Goal: Task Accomplishment & Management: Complete application form

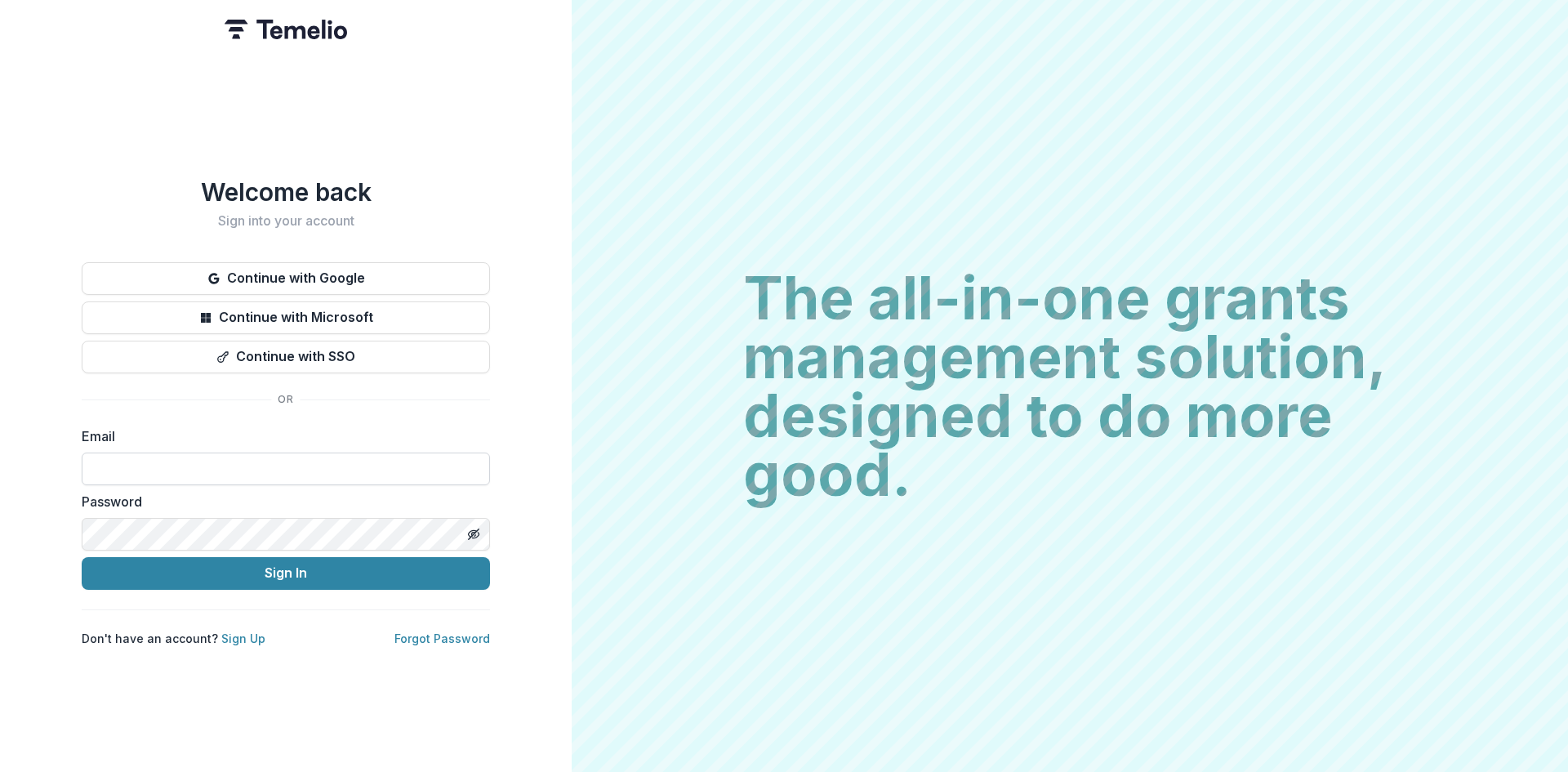
click at [297, 461] on input at bounding box center [286, 469] width 408 height 33
click at [274, 466] on input at bounding box center [286, 469] width 408 height 33
click at [247, 477] on input at bounding box center [286, 469] width 408 height 33
type input "**********"
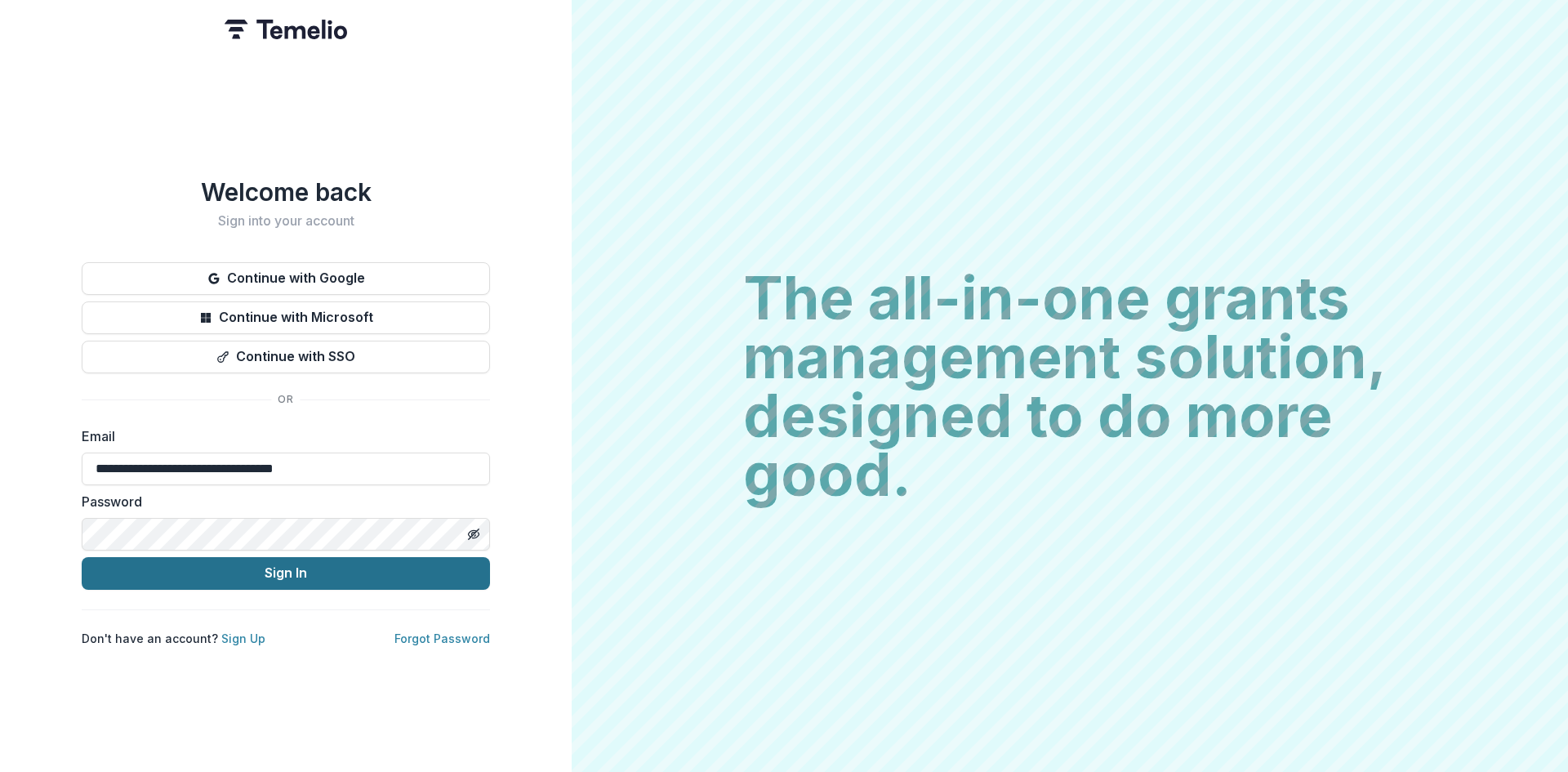
click at [277, 571] on button "Sign In" at bounding box center [286, 573] width 408 height 33
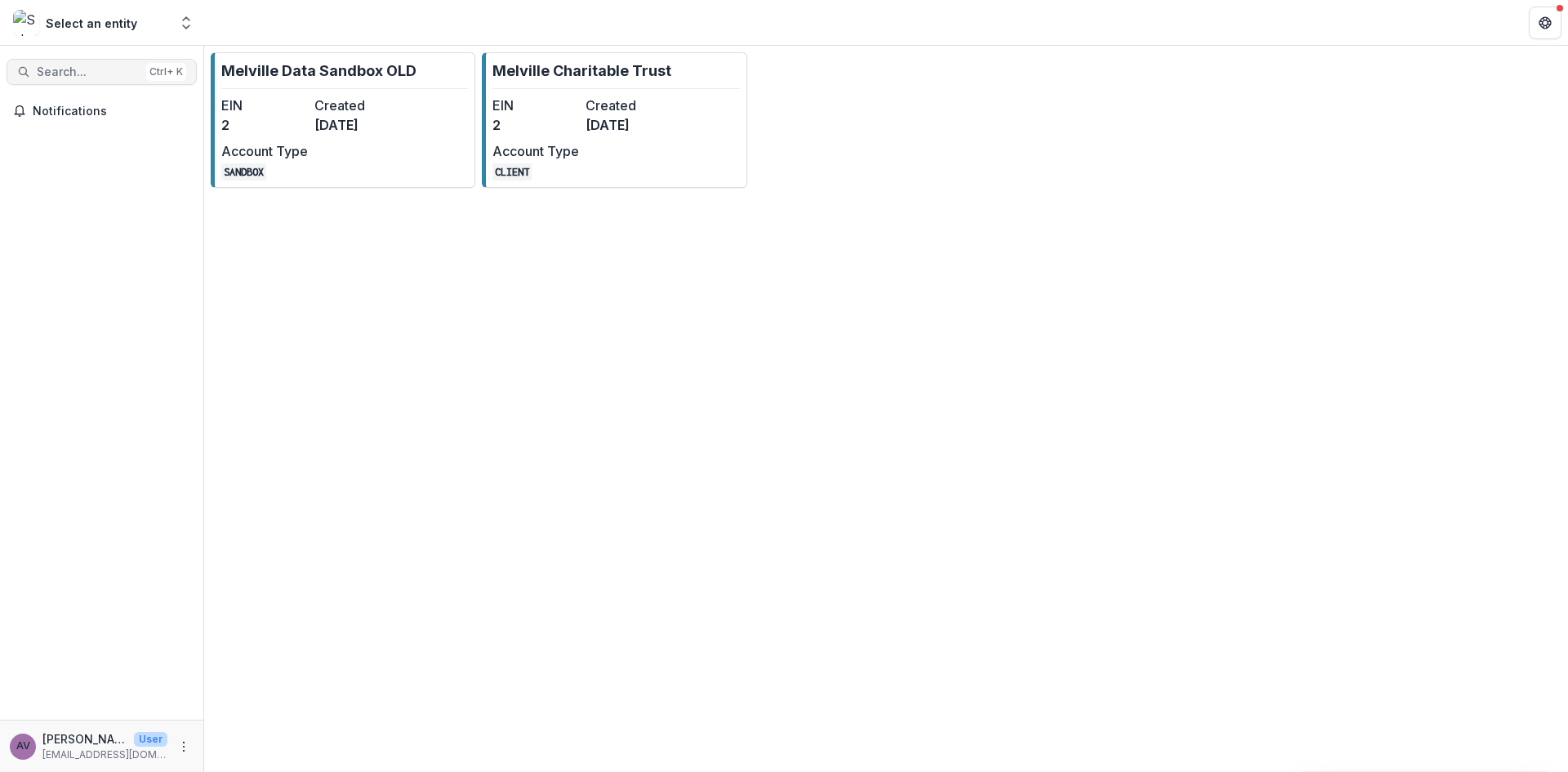
click at [90, 74] on span "Search..." at bounding box center [88, 72] width 103 height 14
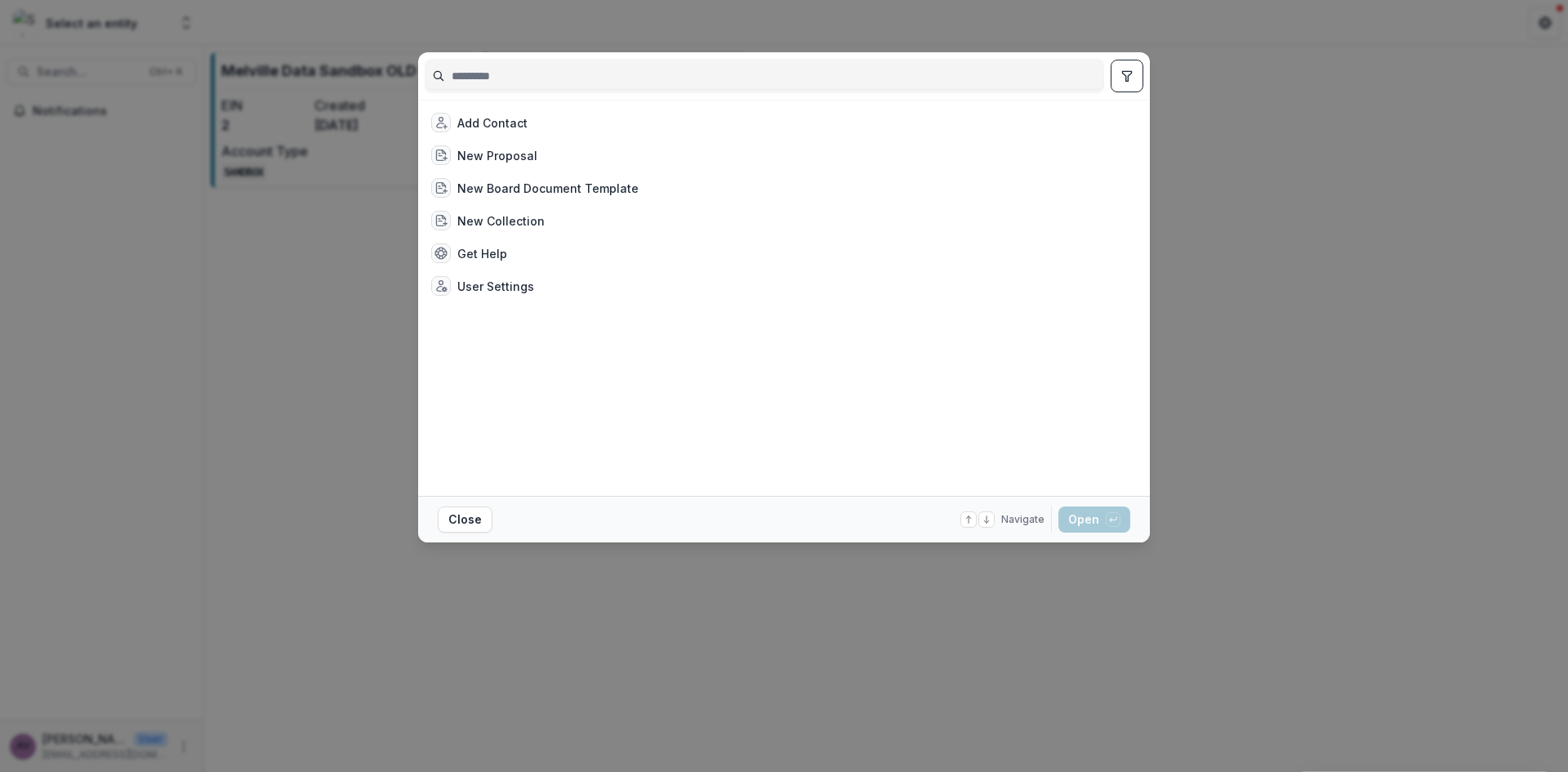
drag, startPoint x: 1384, startPoint y: 364, endPoint x: 1378, endPoint y: 356, distance: 10.0
click at [1385, 364] on div "Add Contact New Proposal New Board Document Template New Collection Get Help Us…" at bounding box center [784, 386] width 1568 height 772
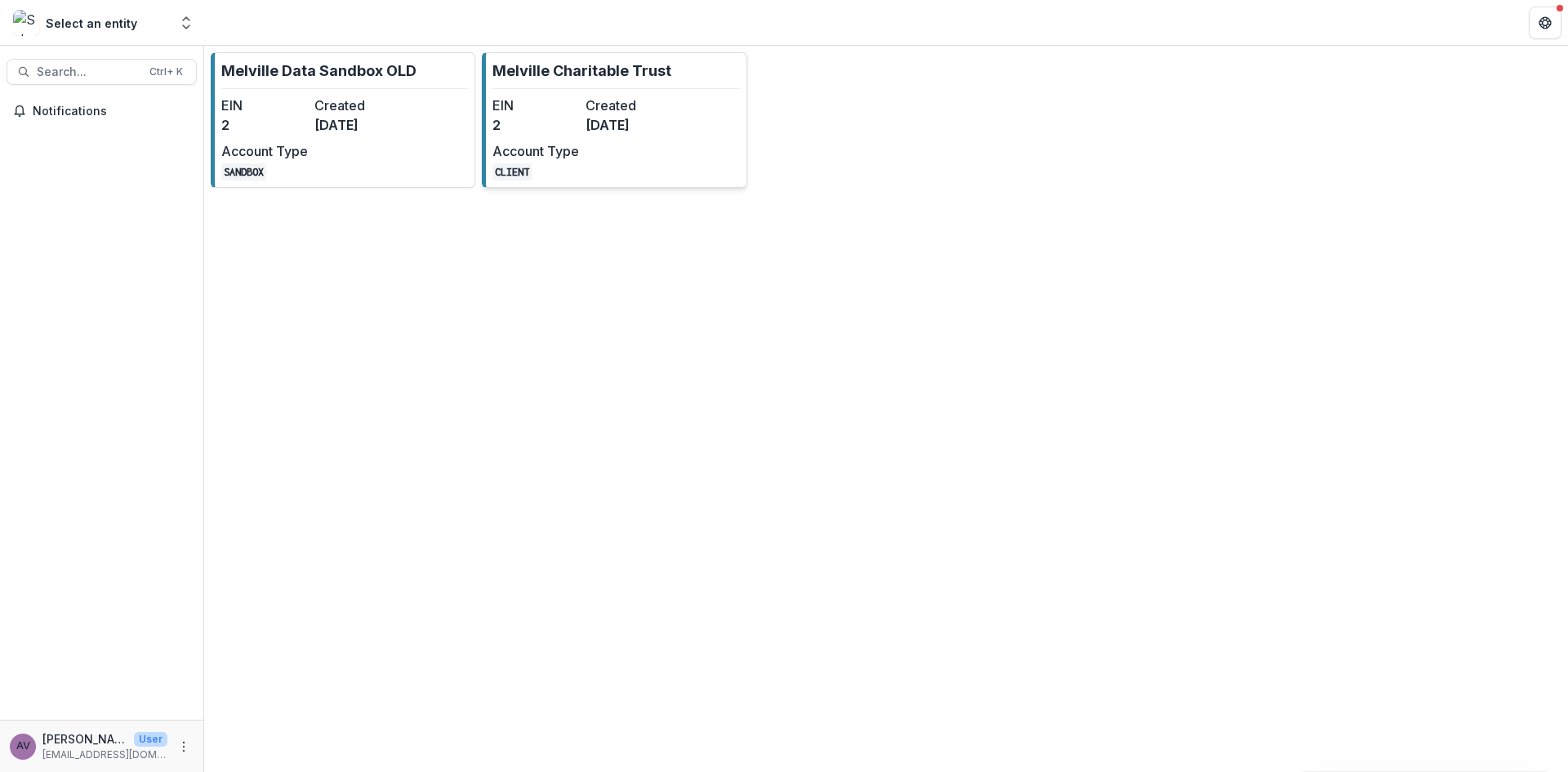
click at [648, 116] on dd "[DATE]" at bounding box center [629, 125] width 87 height 20
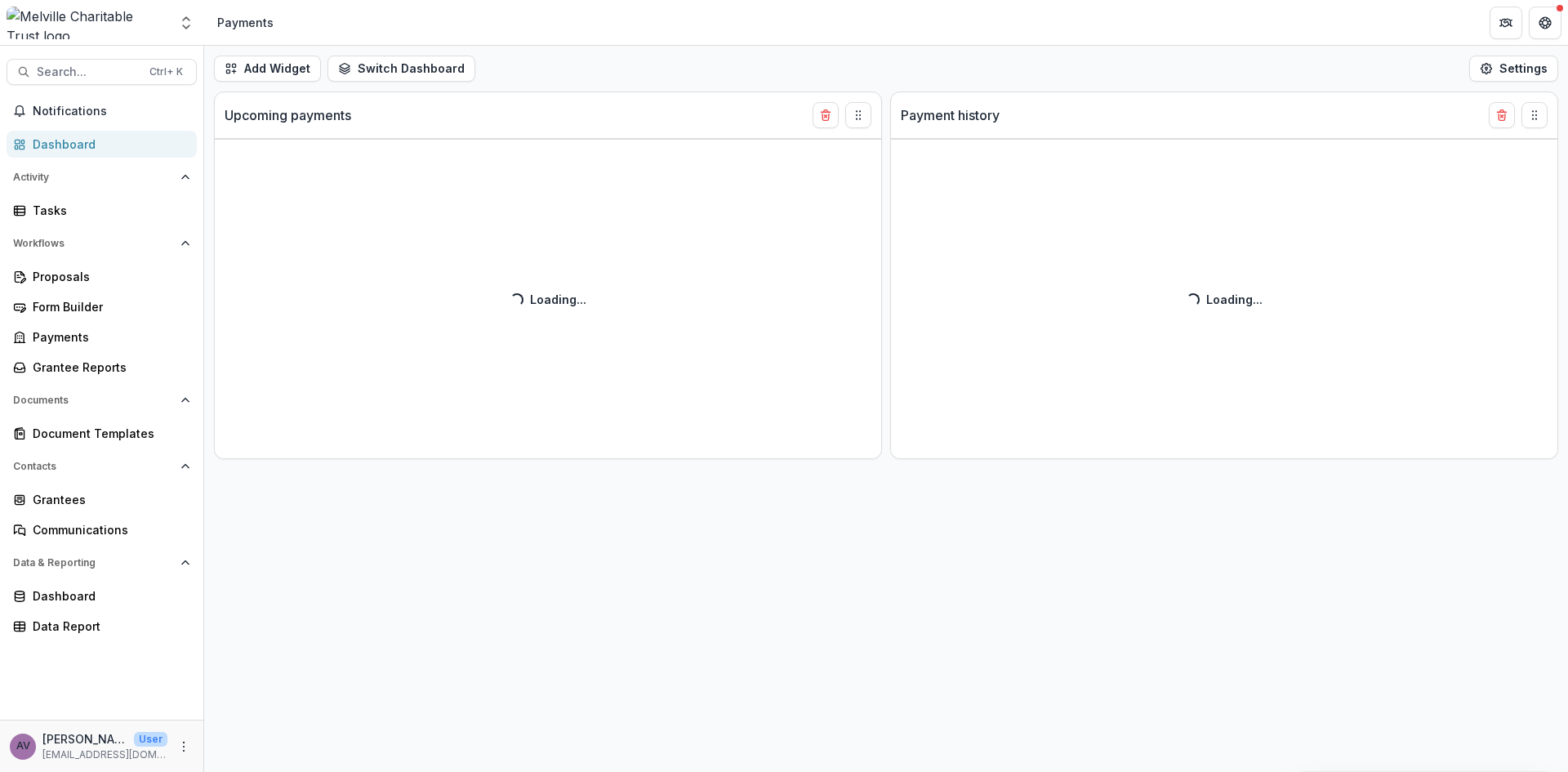
select select "**********"
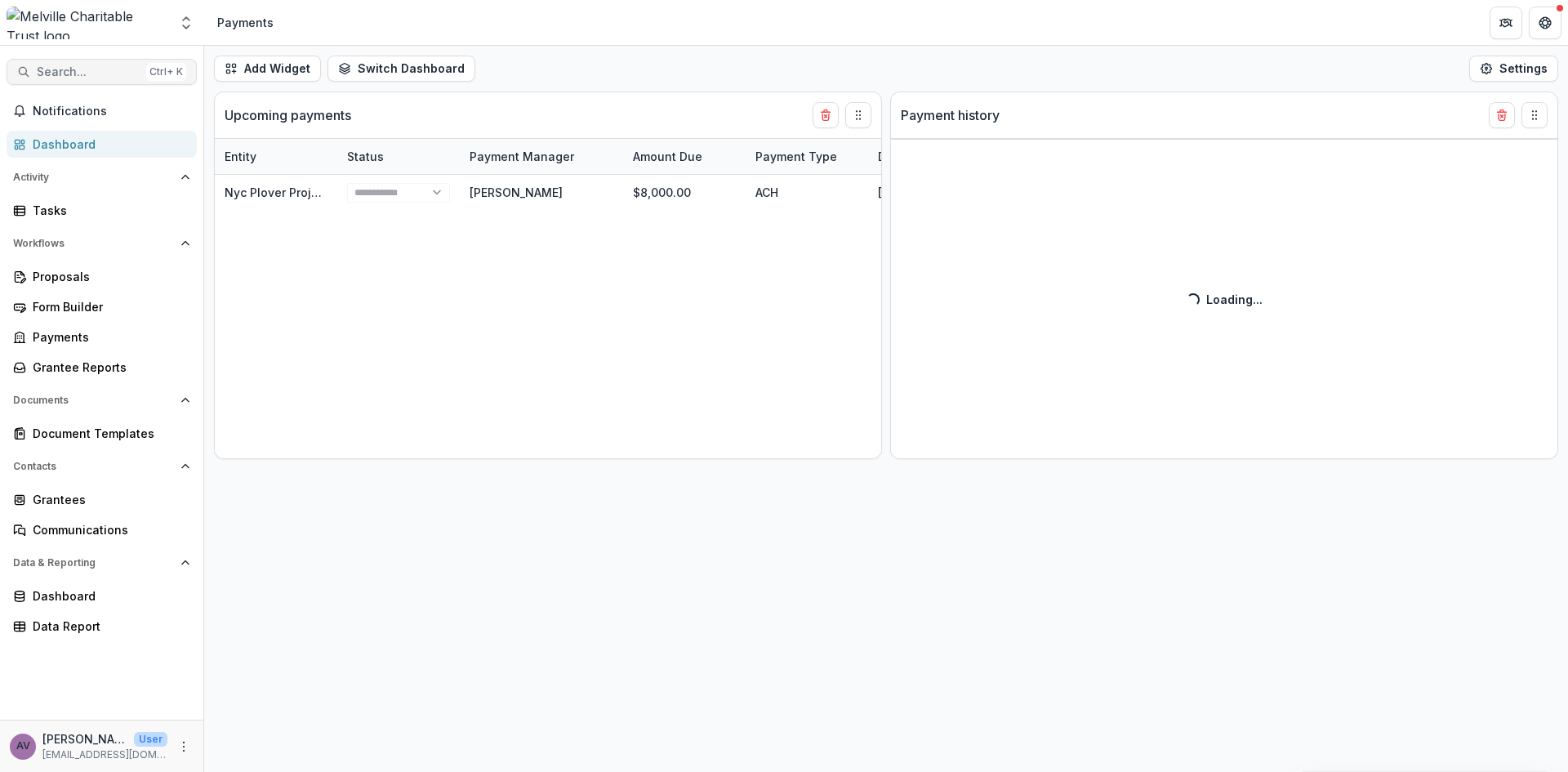
click at [102, 72] on span "Search..." at bounding box center [88, 72] width 103 height 14
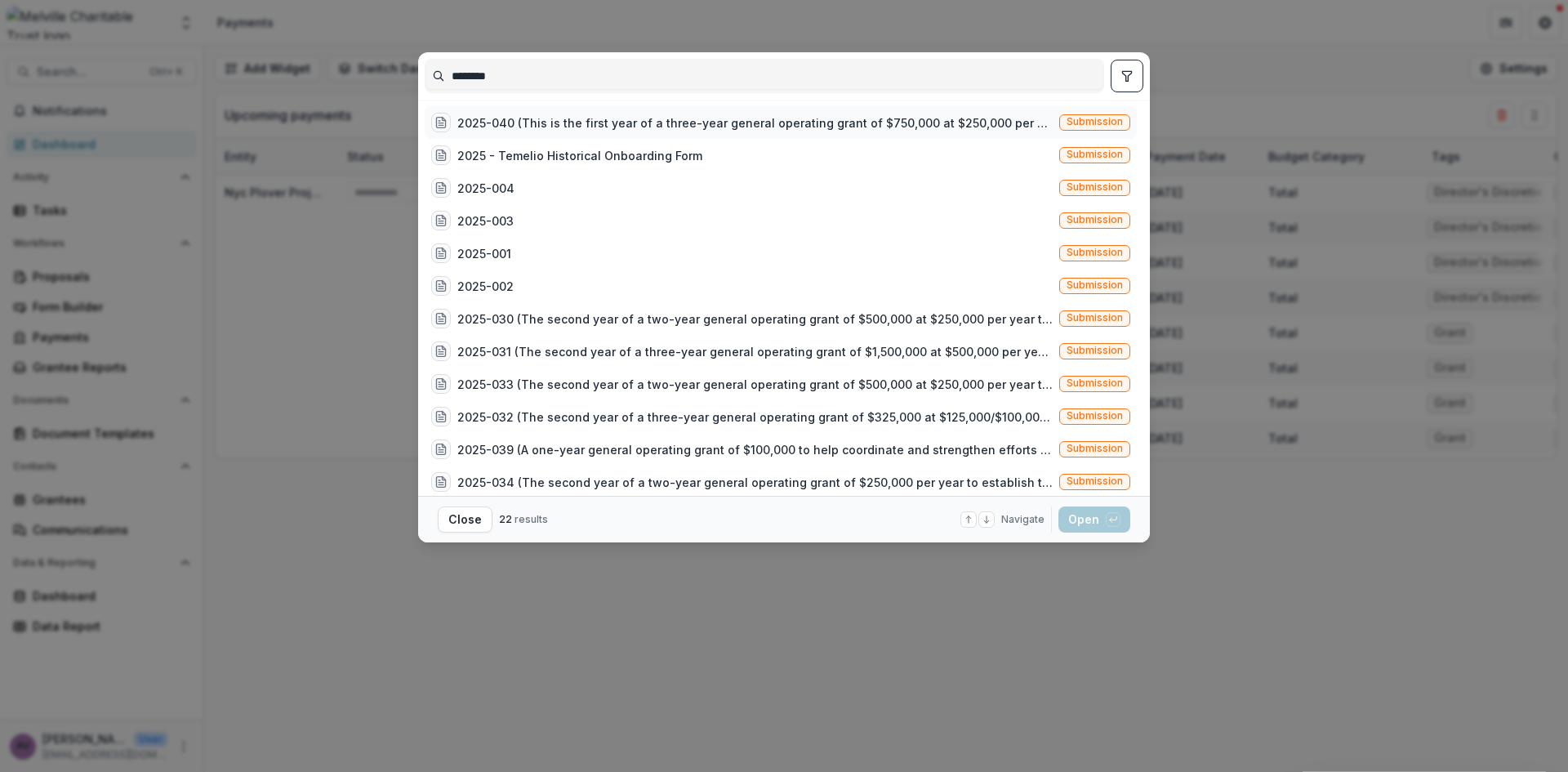
type input "********"
click at [506, 126] on div "2025-040 (This is the first year of a three-year general operating grant of $75…" at bounding box center [755, 122] width 596 height 17
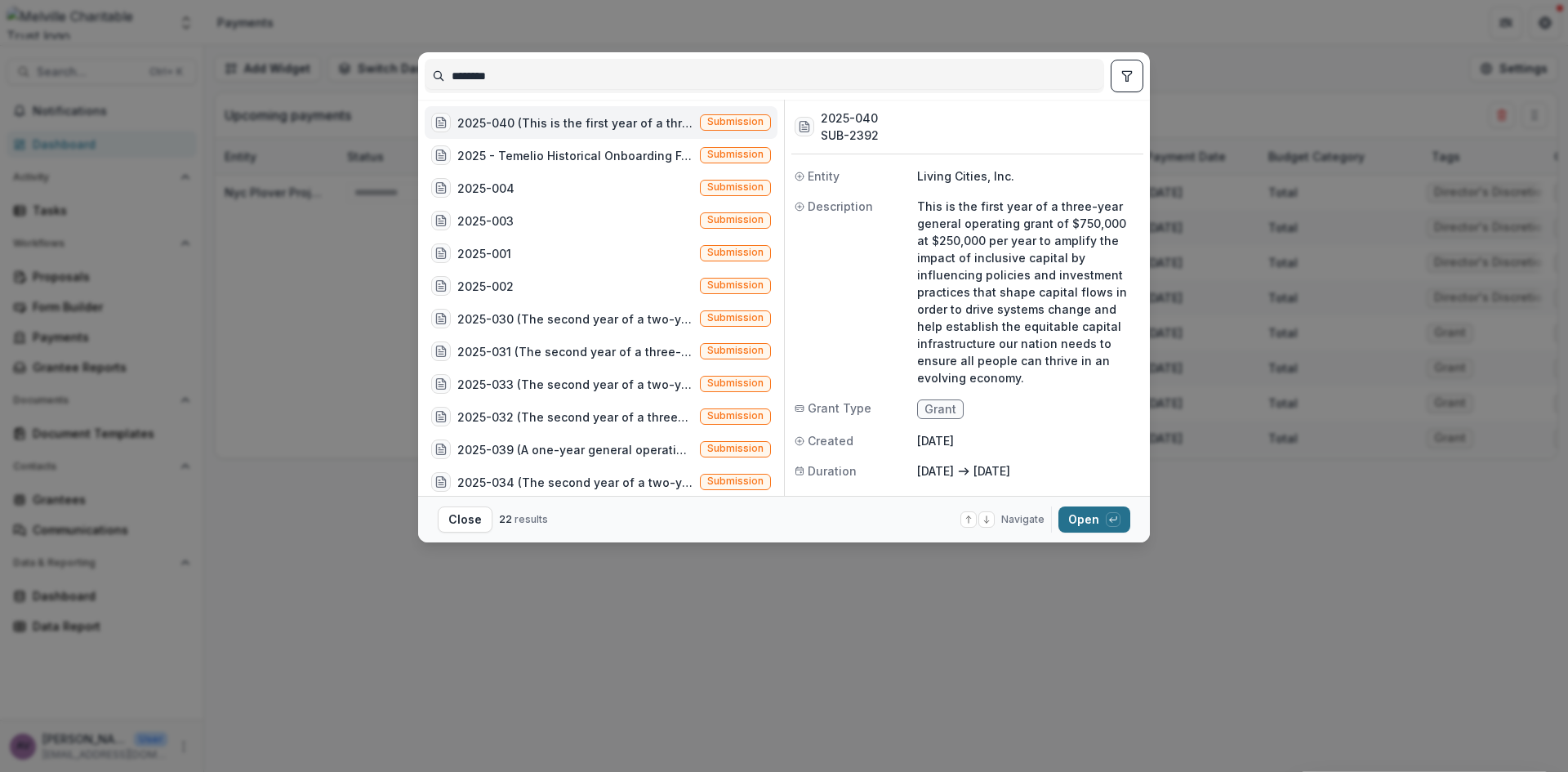
click at [1095, 527] on button "Open with enter key" at bounding box center [1094, 520] width 72 height 26
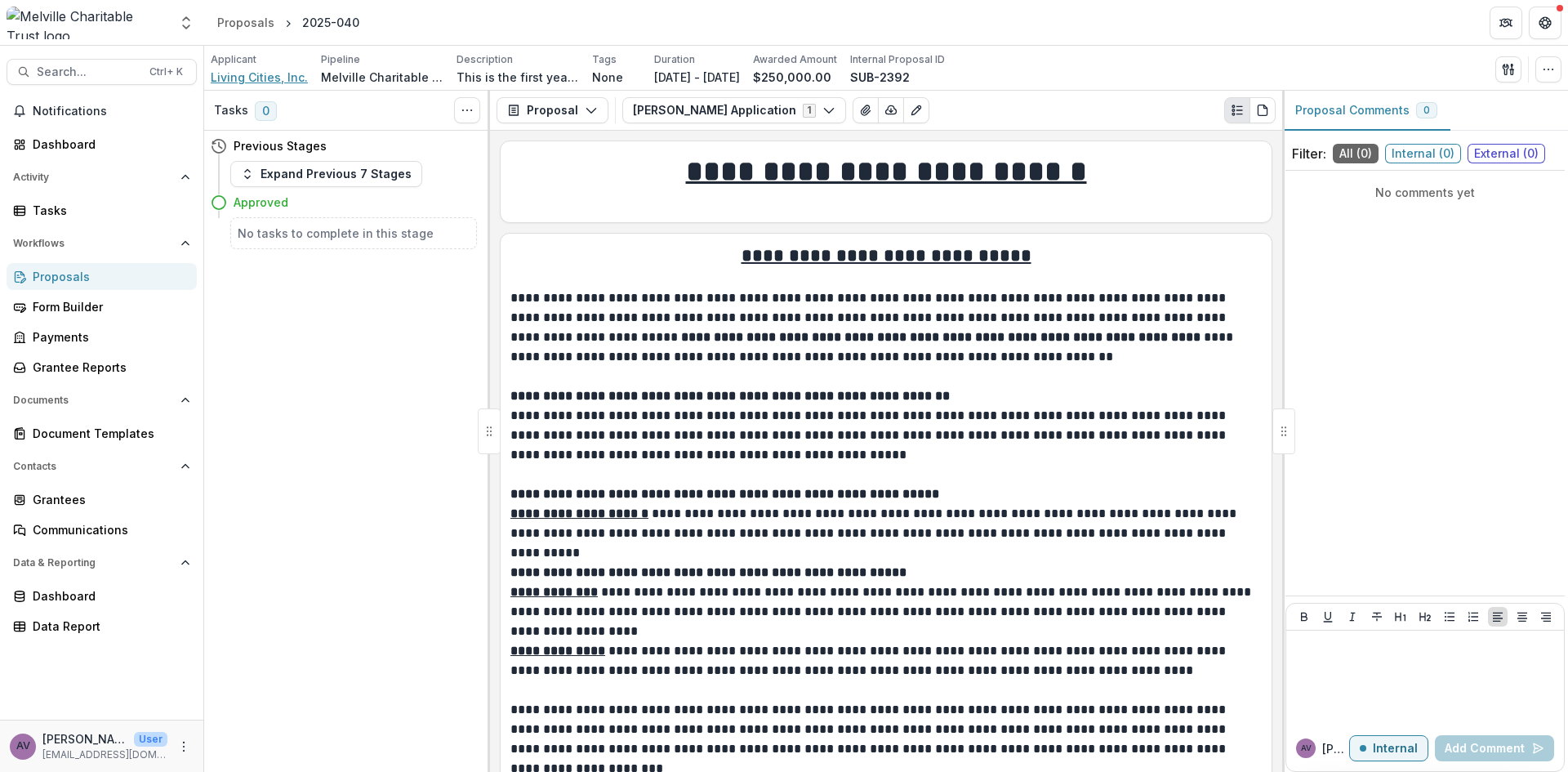
click at [248, 77] on span "Living Cities, Inc." at bounding box center [259, 77] width 97 height 17
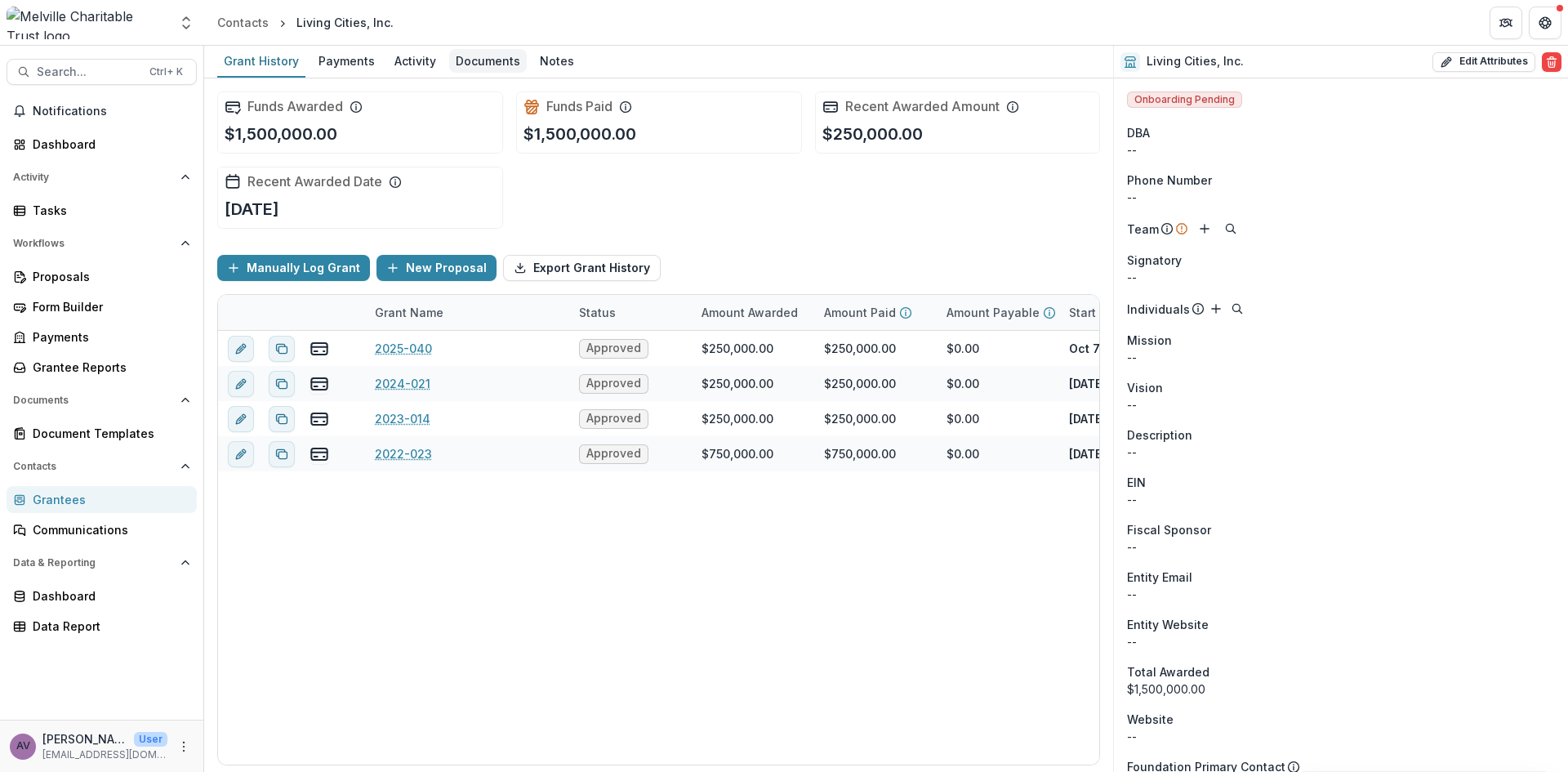
click at [484, 67] on div "Documents" at bounding box center [488, 61] width 78 height 24
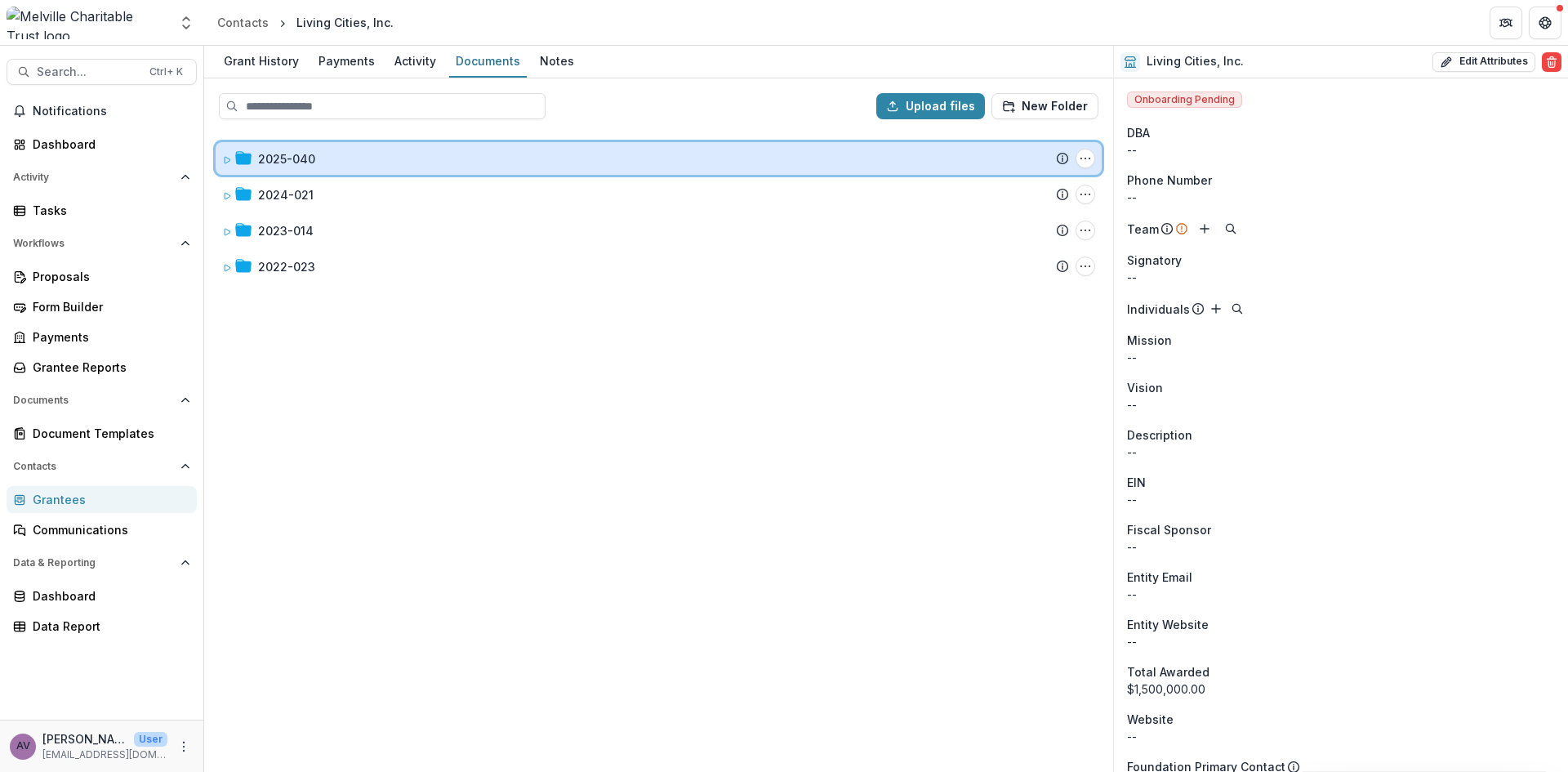
click at [250, 158] on icon at bounding box center [243, 157] width 16 height 13
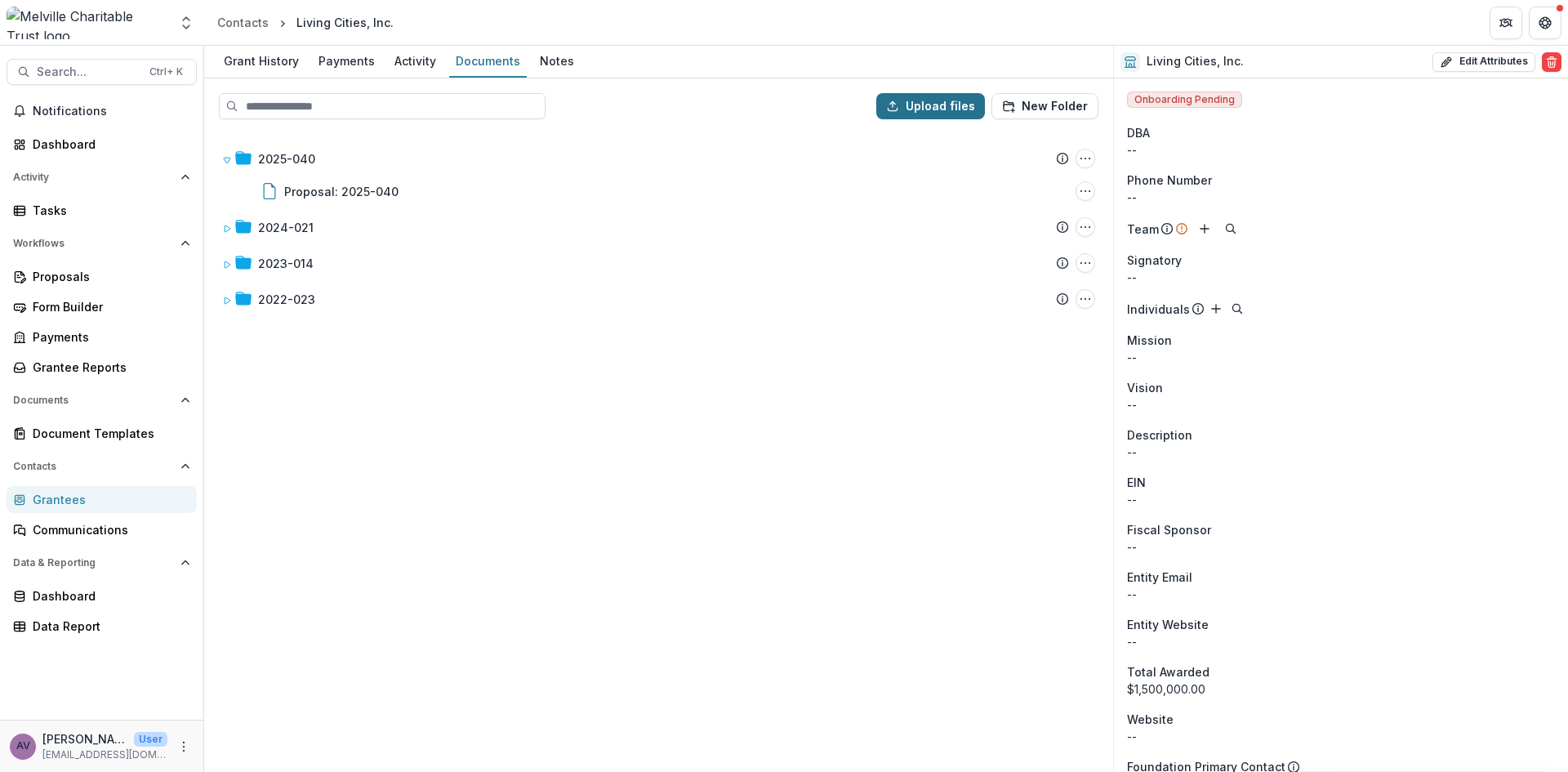
click at [961, 106] on button "Upload files" at bounding box center [930, 106] width 109 height 26
type input "**********"
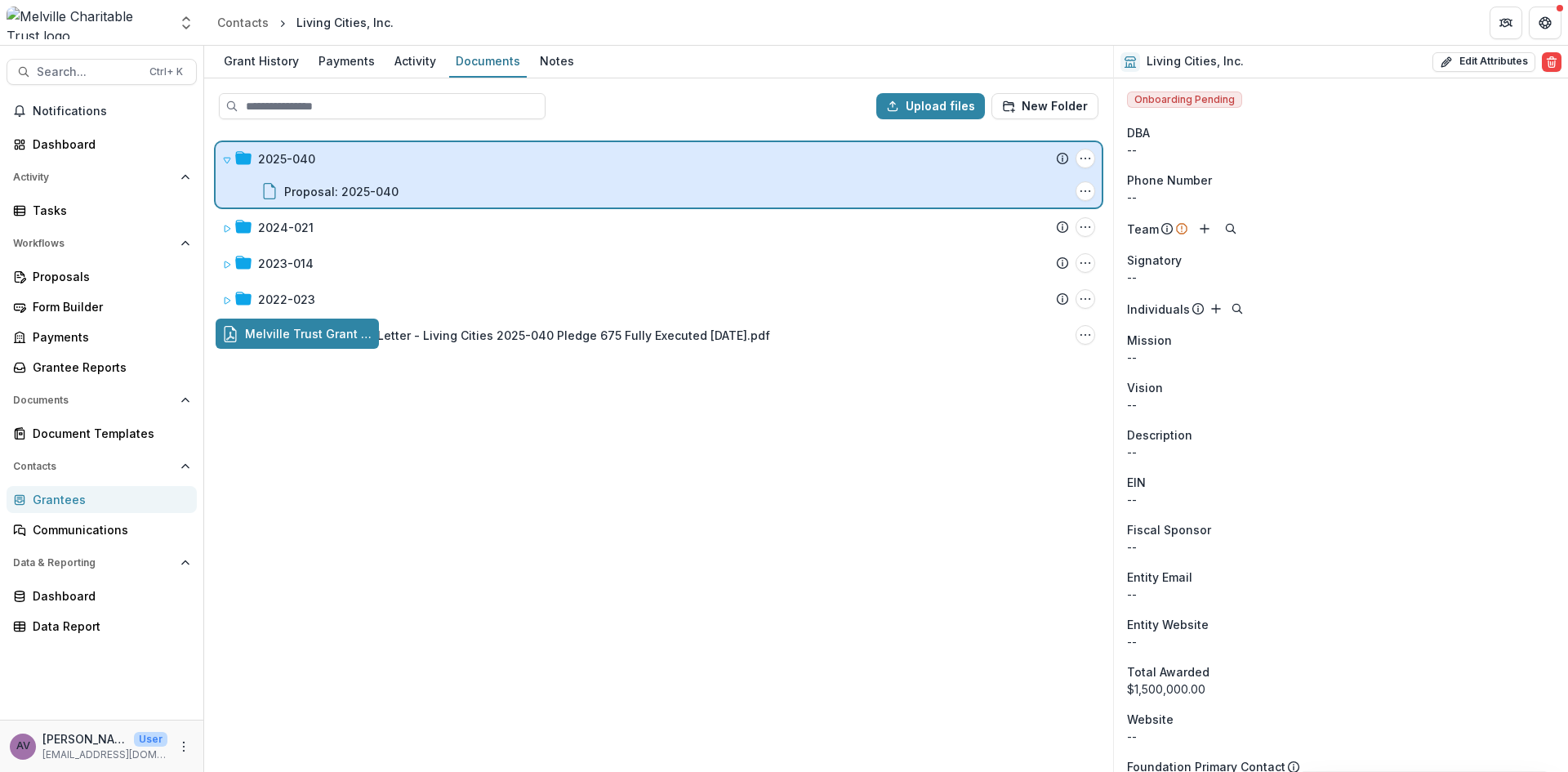
drag, startPoint x: 511, startPoint y: 339, endPoint x: 533, endPoint y: 199, distance: 141.7
click at [533, 199] on div "Upload files New Folder 2025-040 Submission Temelio Proposal Attached proposal …" at bounding box center [658, 425] width 908 height 694
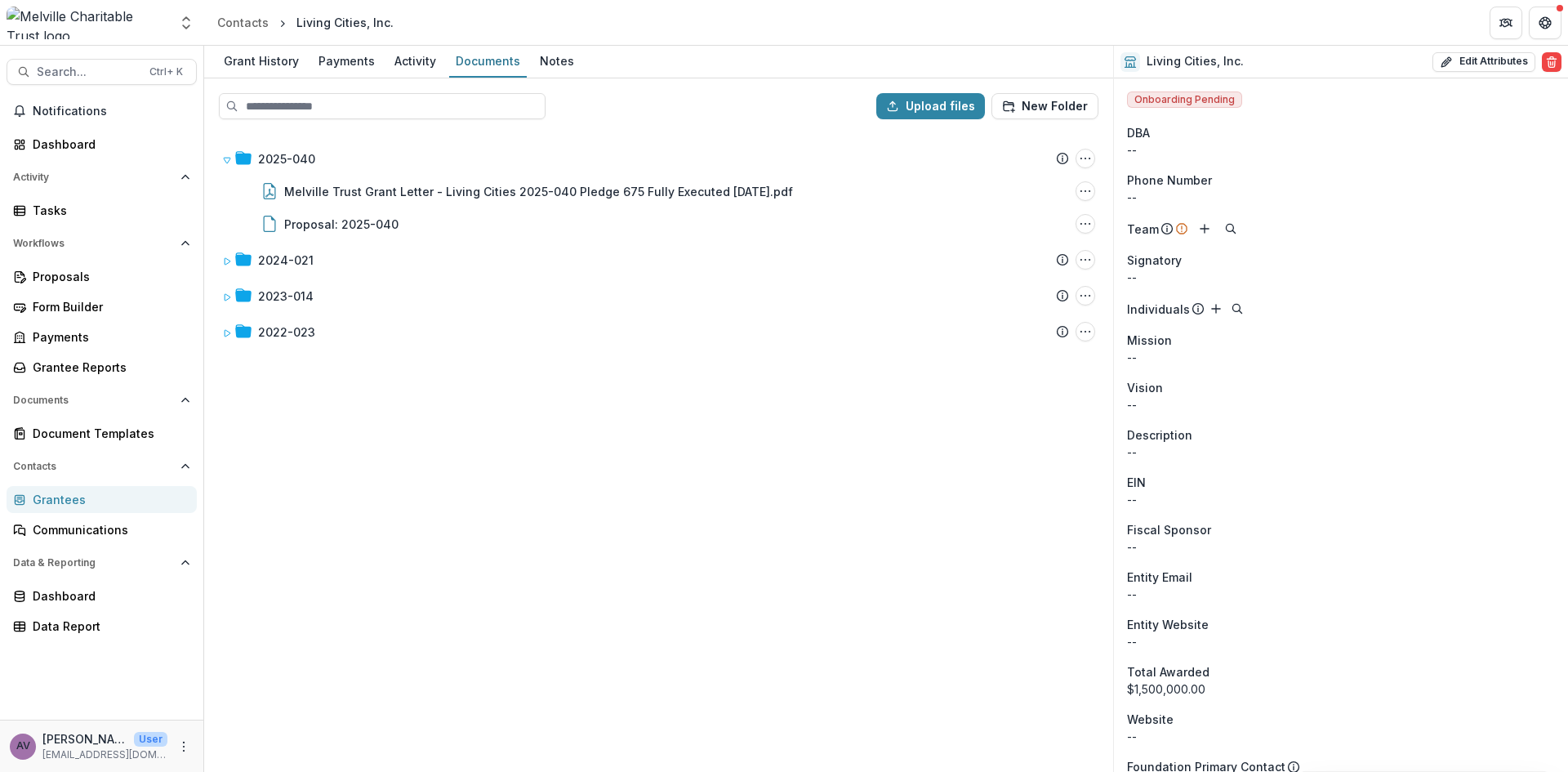
click at [535, 582] on div "2025-040 Submission Temelio Proposal Attached proposal documents Report Tasks N…" at bounding box center [659, 451] width 905 height 638
